Goal: Information Seeking & Learning: Learn about a topic

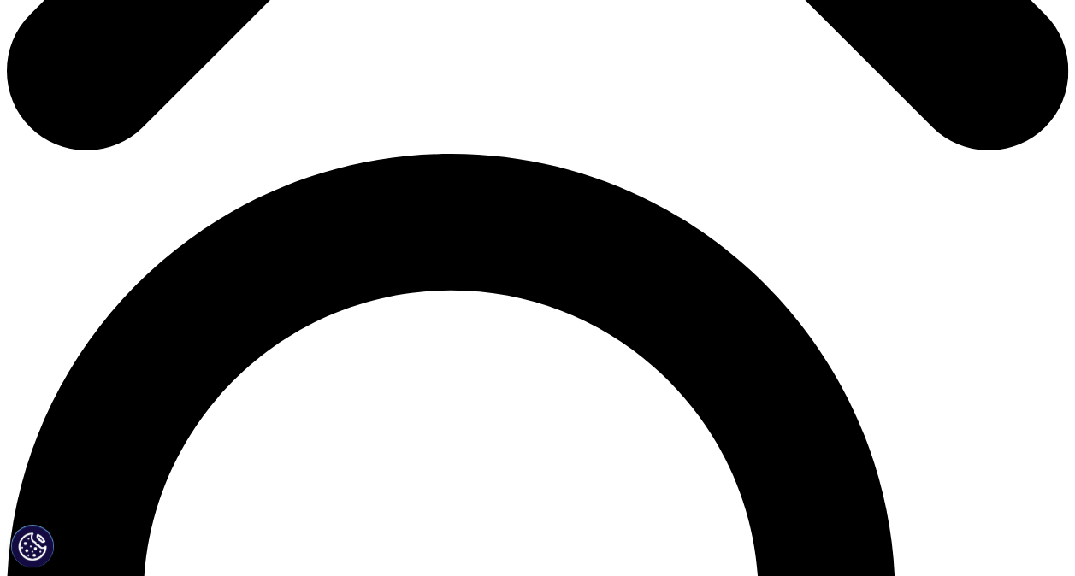
scroll to position [1048, 0]
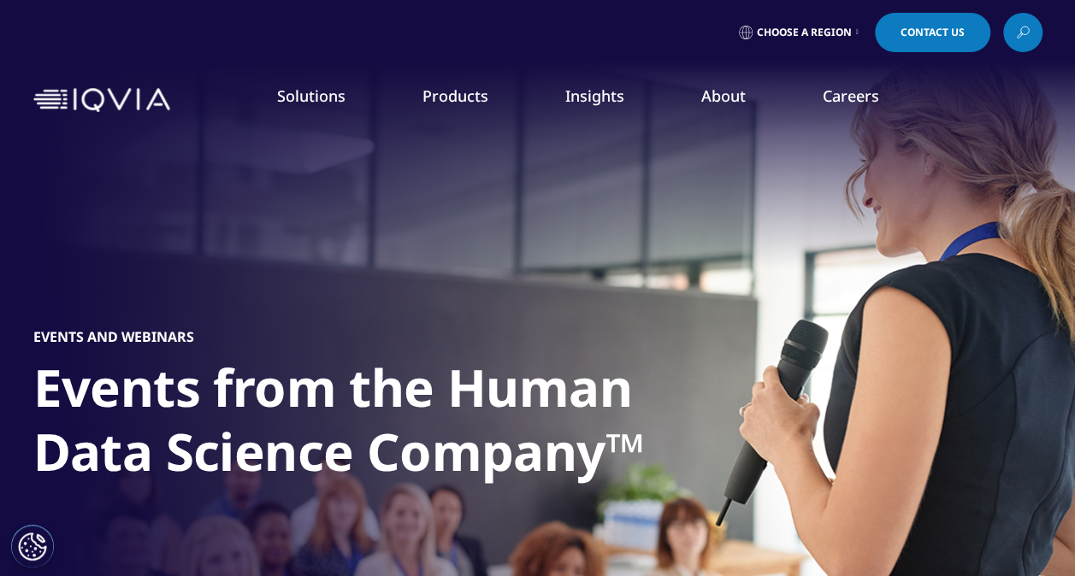
click at [571, 227] on link "News" at bounding box center [682, 230] width 263 height 19
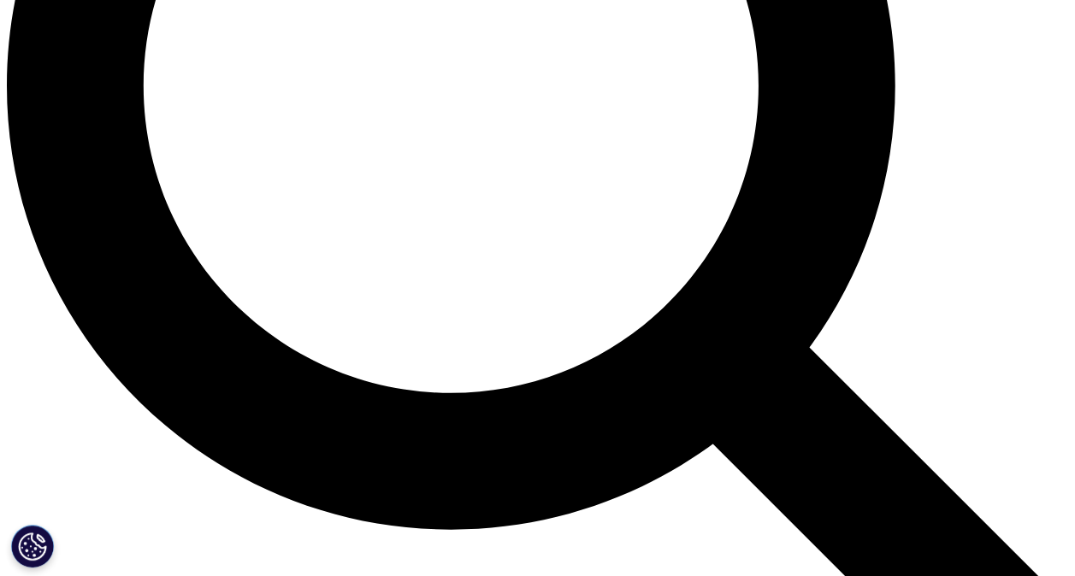
scroll to position [1454, 0]
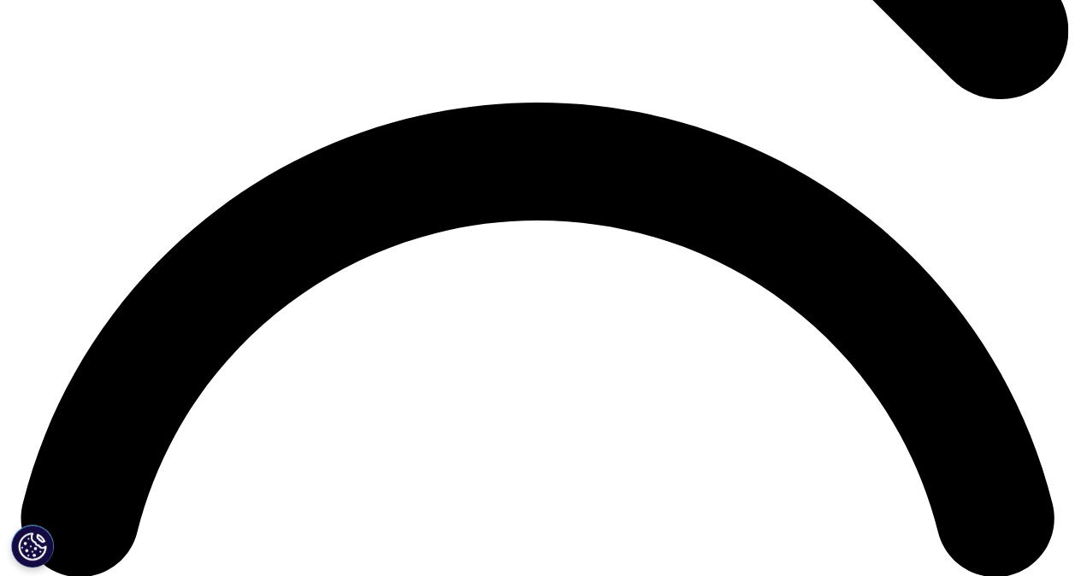
scroll to position [2052, 0]
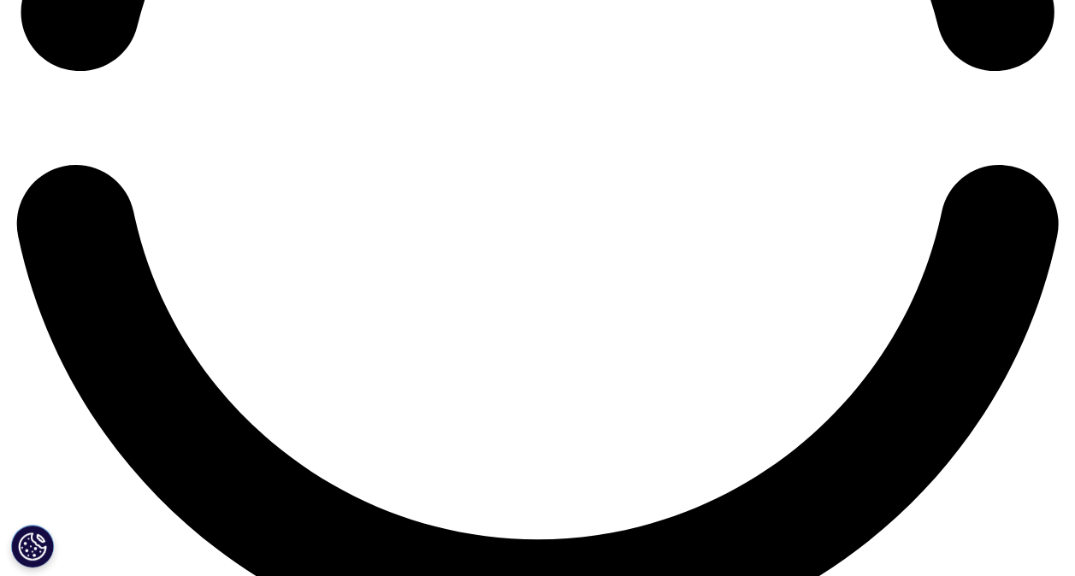
scroll to position [2736, 0]
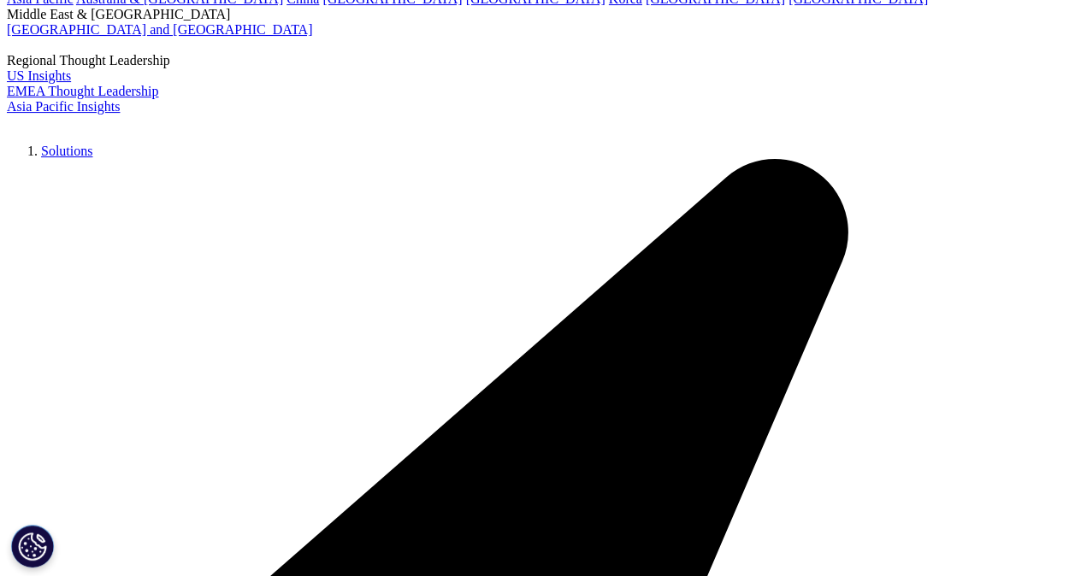
scroll to position [3506, 0]
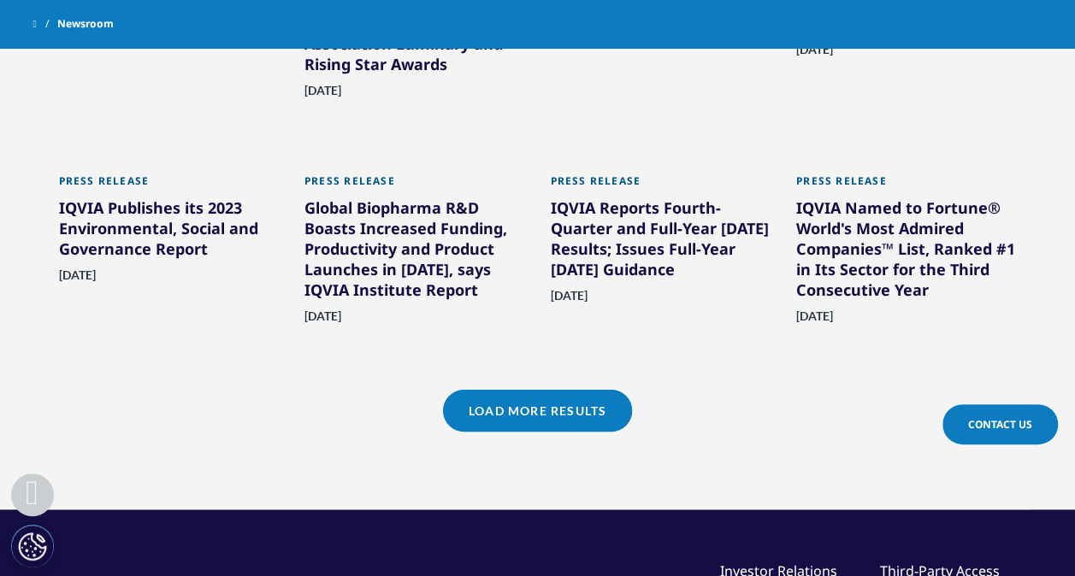
click at [536, 390] on link "Load More Results" at bounding box center [537, 411] width 189 height 42
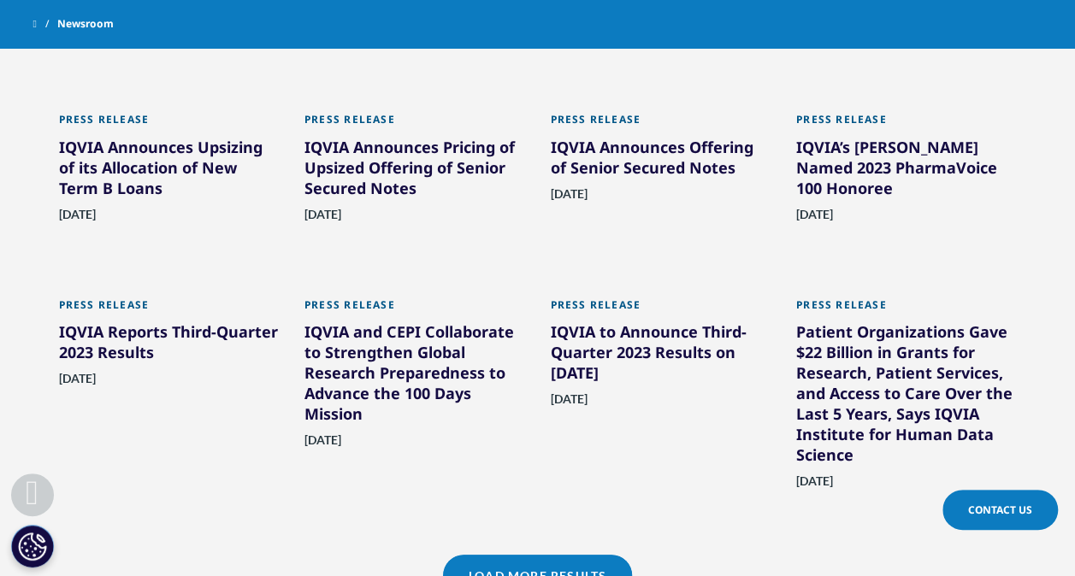
scroll to position [4105, 0]
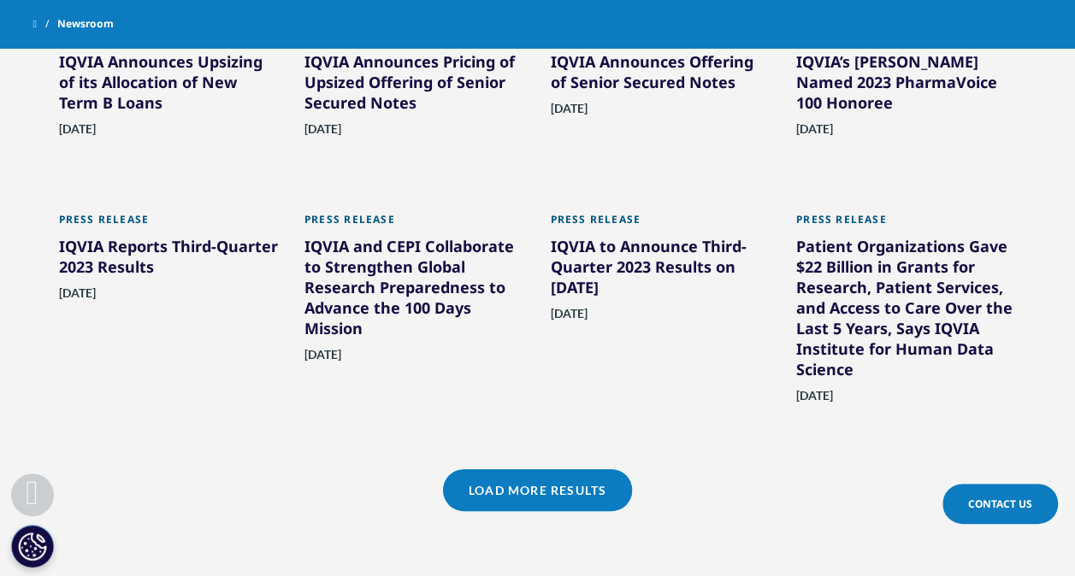
click at [602, 469] on link "Load More Results" at bounding box center [537, 490] width 189 height 42
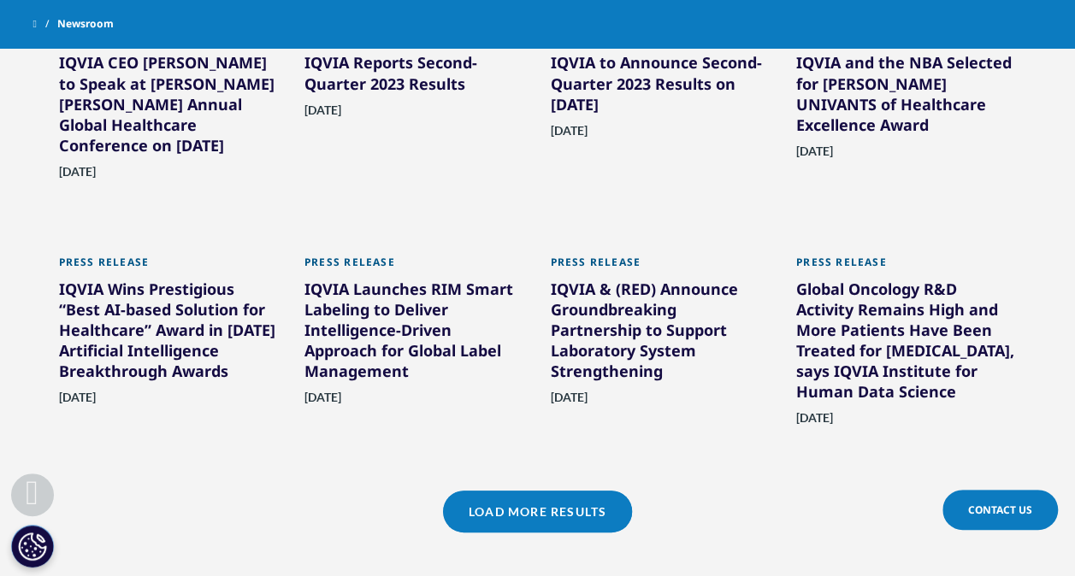
scroll to position [4789, 0]
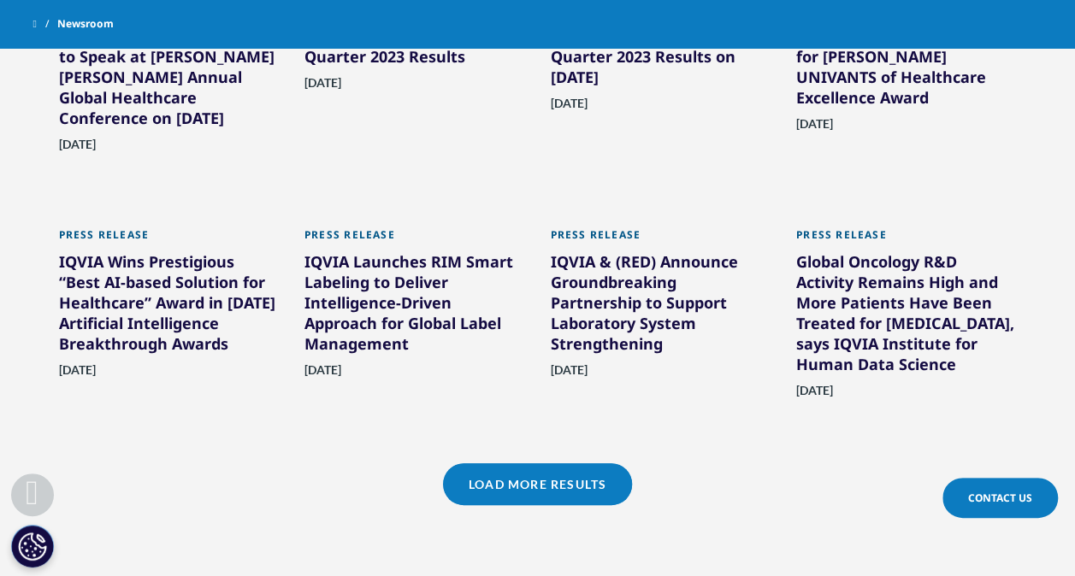
click at [572, 463] on link "Load More Results" at bounding box center [537, 484] width 189 height 42
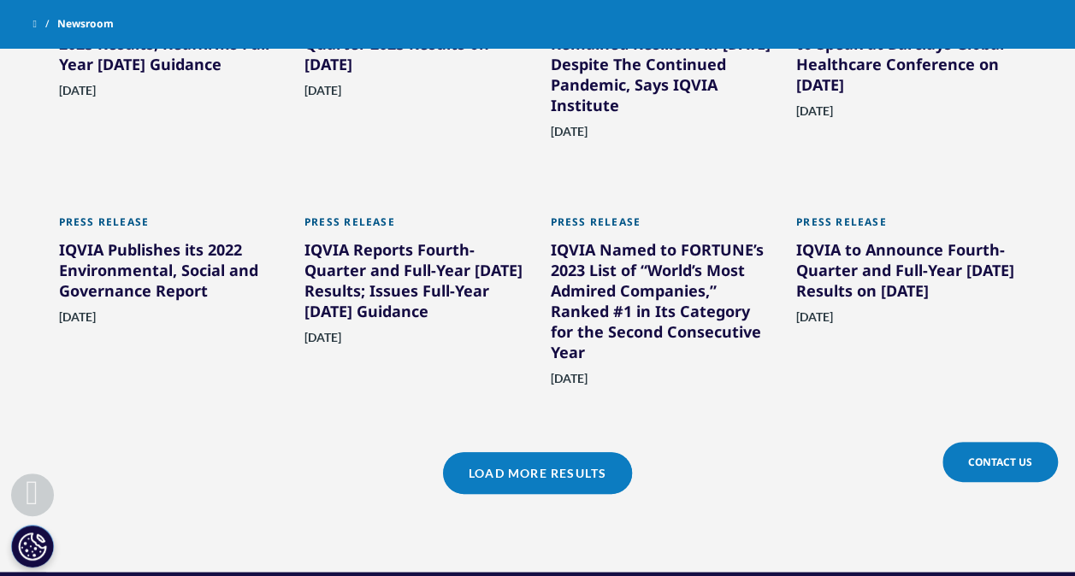
scroll to position [5558, 0]
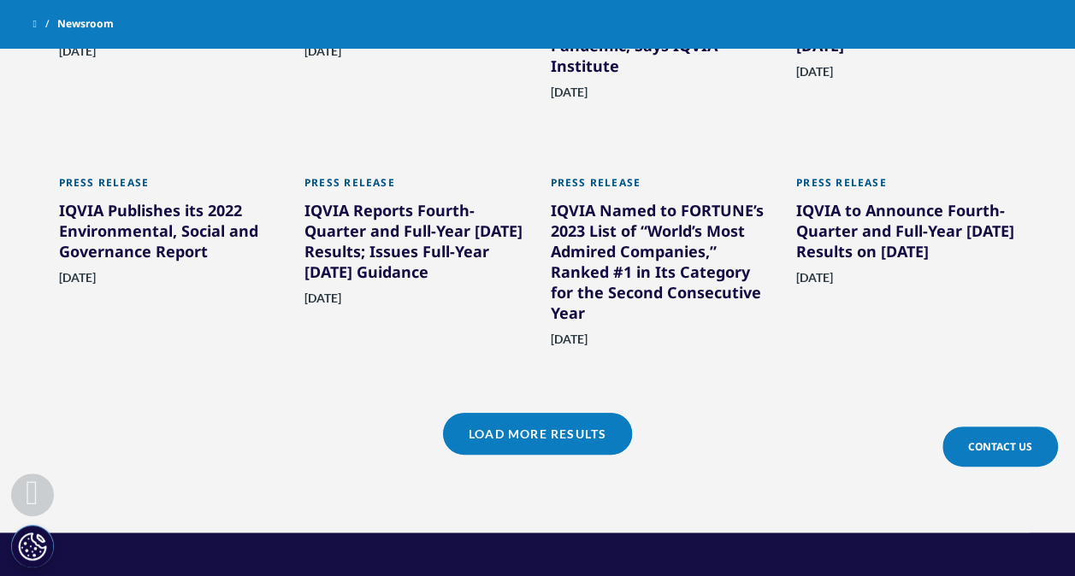
click at [582, 413] on link "Load More Results" at bounding box center [537, 434] width 189 height 42
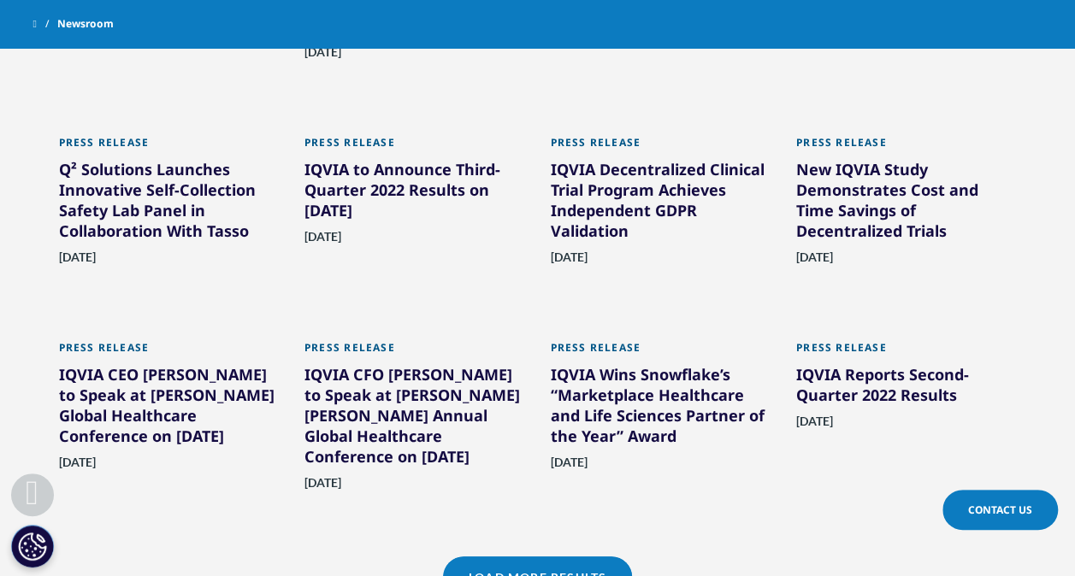
scroll to position [6242, 0]
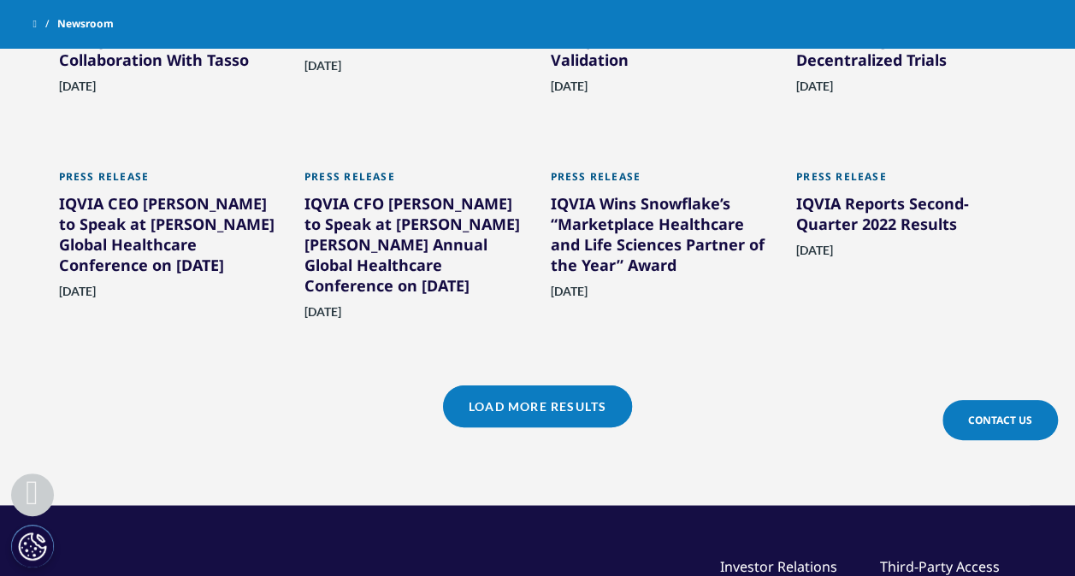
click at [599, 386] on link "Load More Results" at bounding box center [537, 407] width 189 height 42
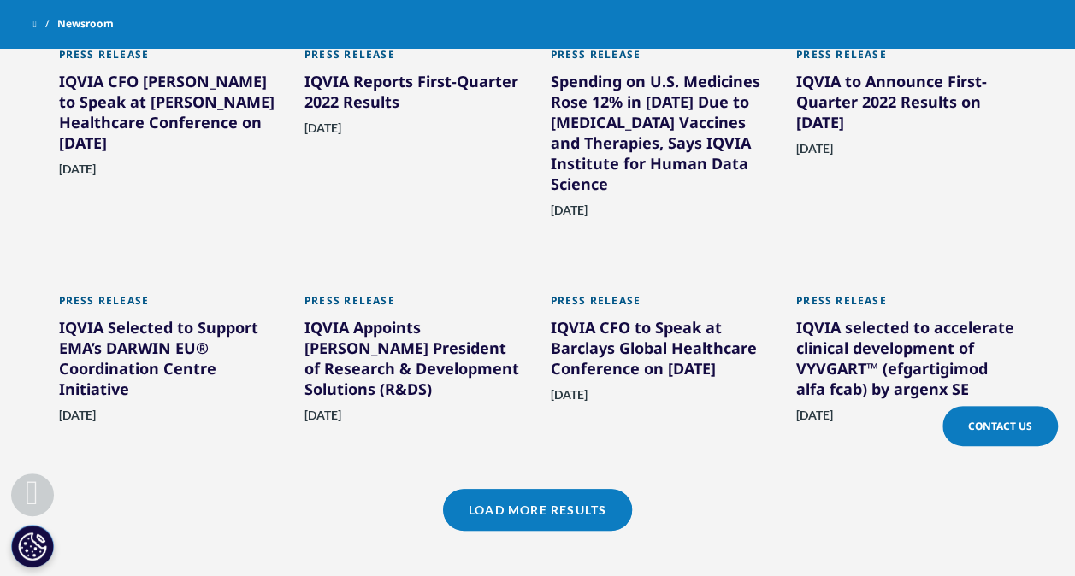
scroll to position [6927, 0]
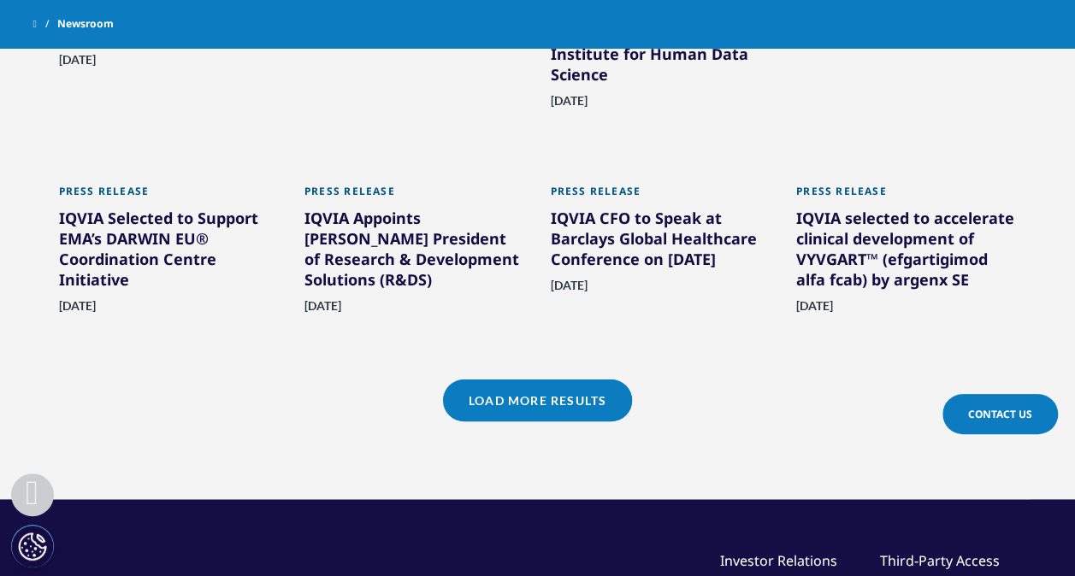
click at [599, 380] on link "Load More Results" at bounding box center [537, 401] width 189 height 42
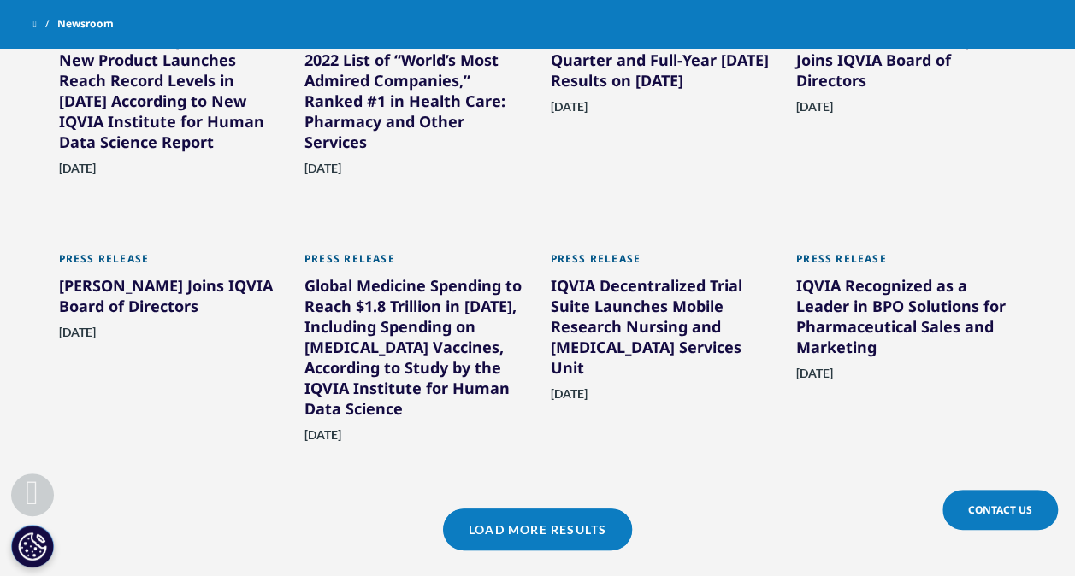
scroll to position [7696, 0]
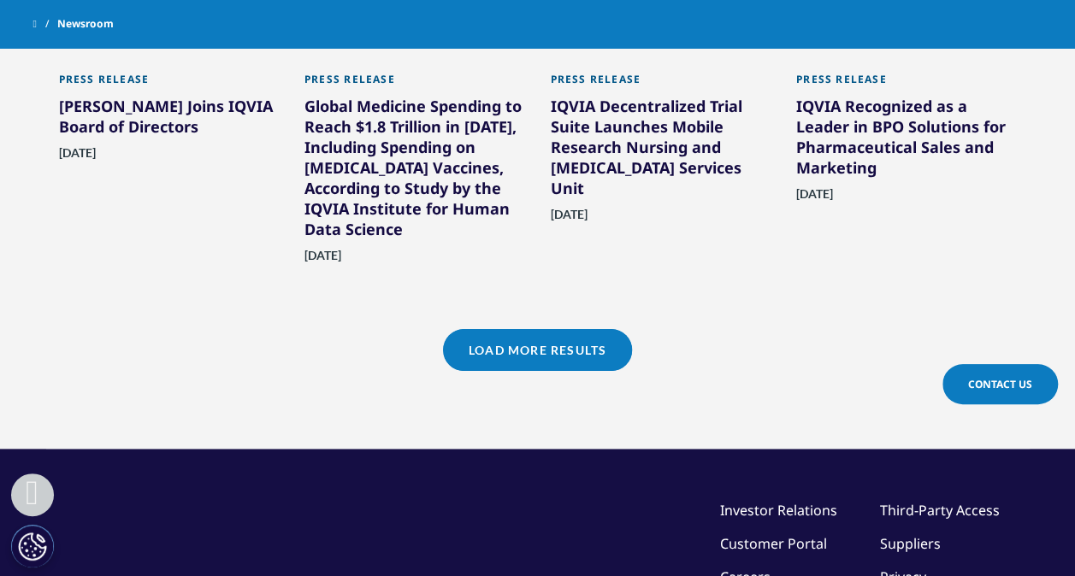
click at [527, 329] on link "Load More Results" at bounding box center [537, 350] width 189 height 42
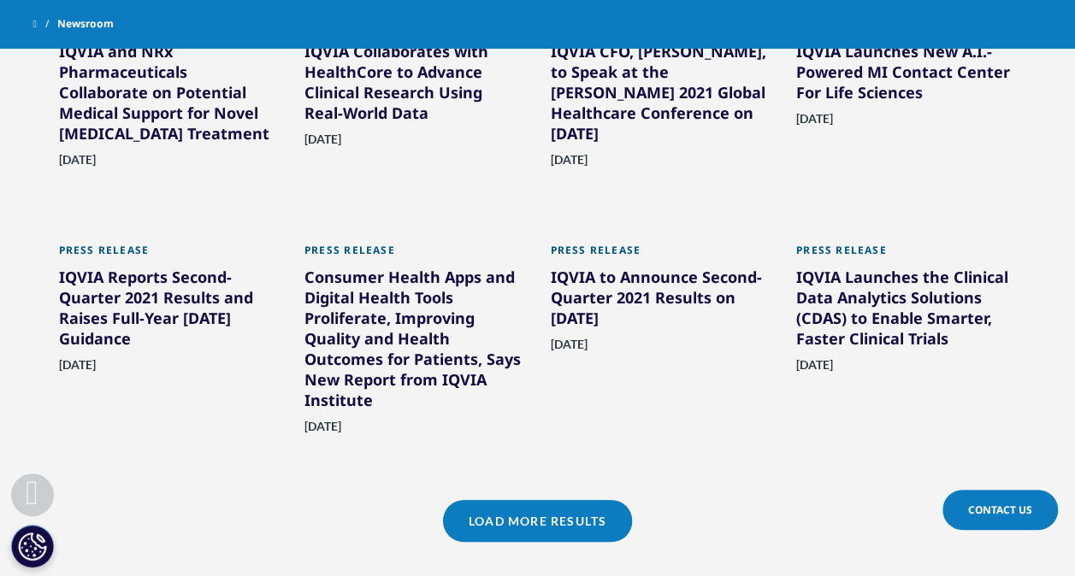
scroll to position [8295, 0]
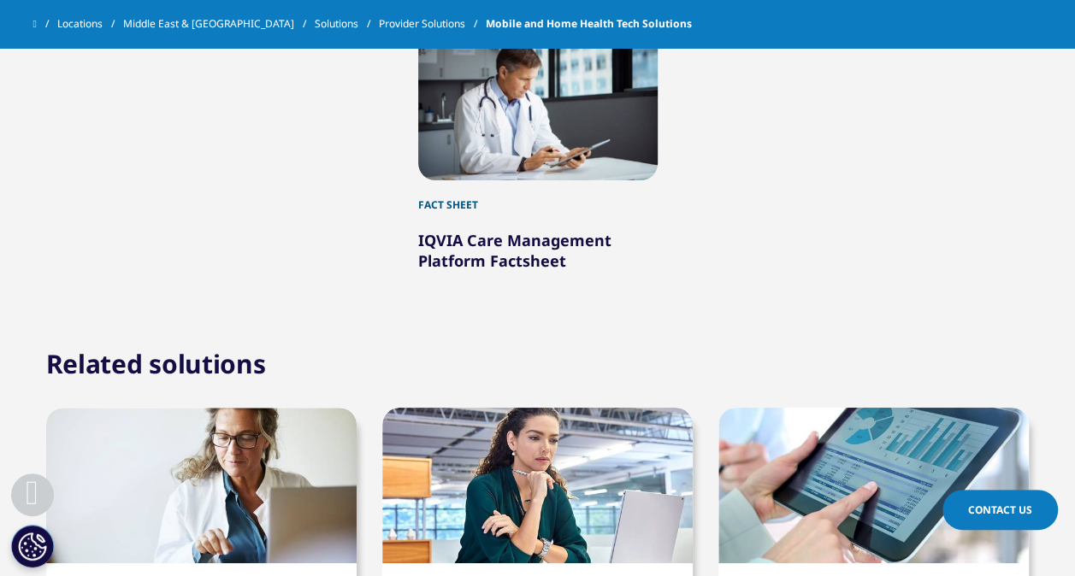
scroll to position [3164, 0]
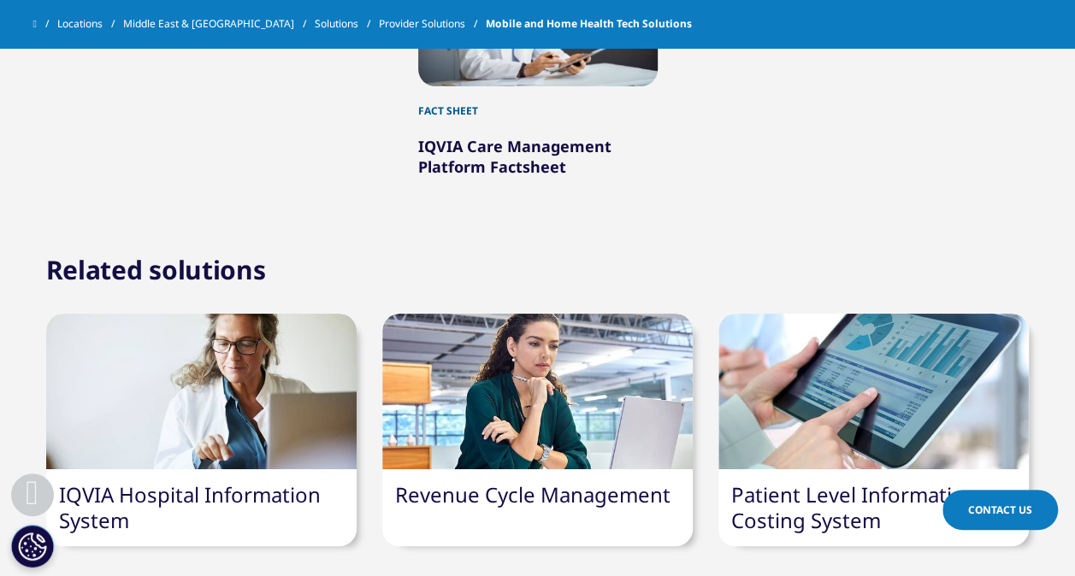
click at [204, 481] on link "IQVIA Hospital Information System" at bounding box center [190, 508] width 262 height 54
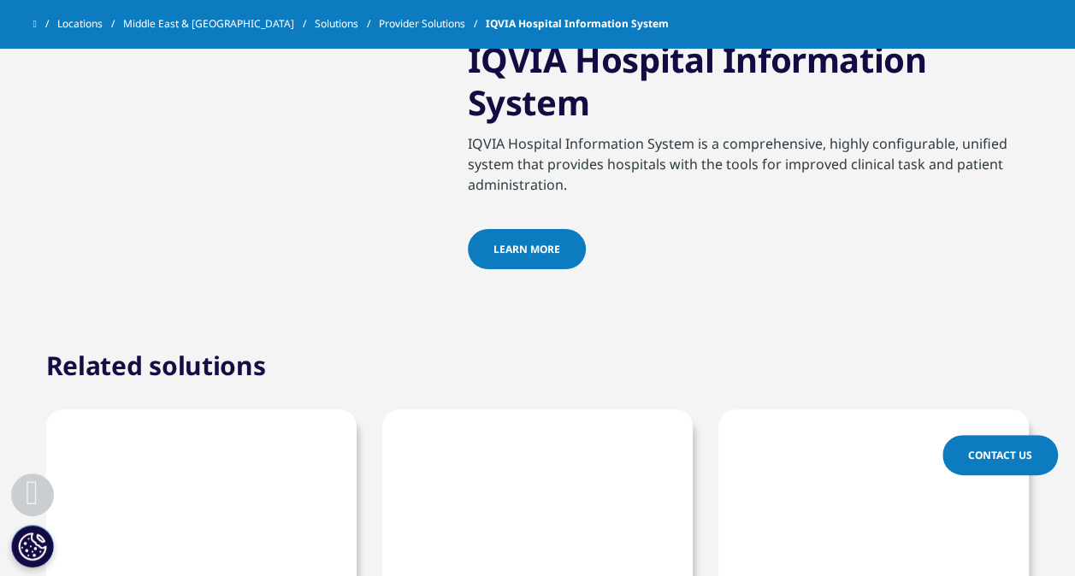
scroll to position [2138, 0]
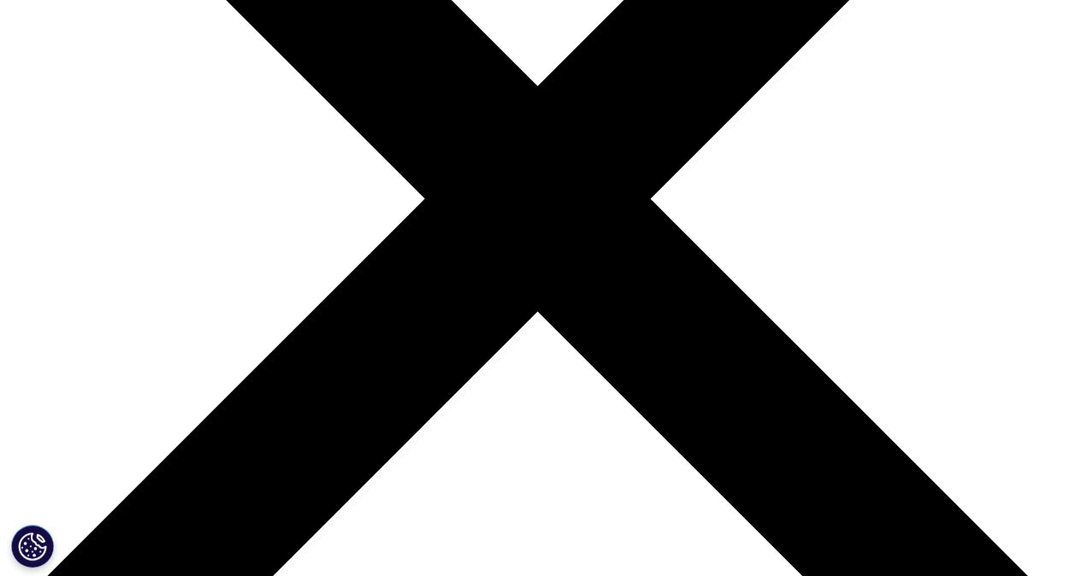
scroll to position [68, 0]
